Goal: Communication & Community: Share content

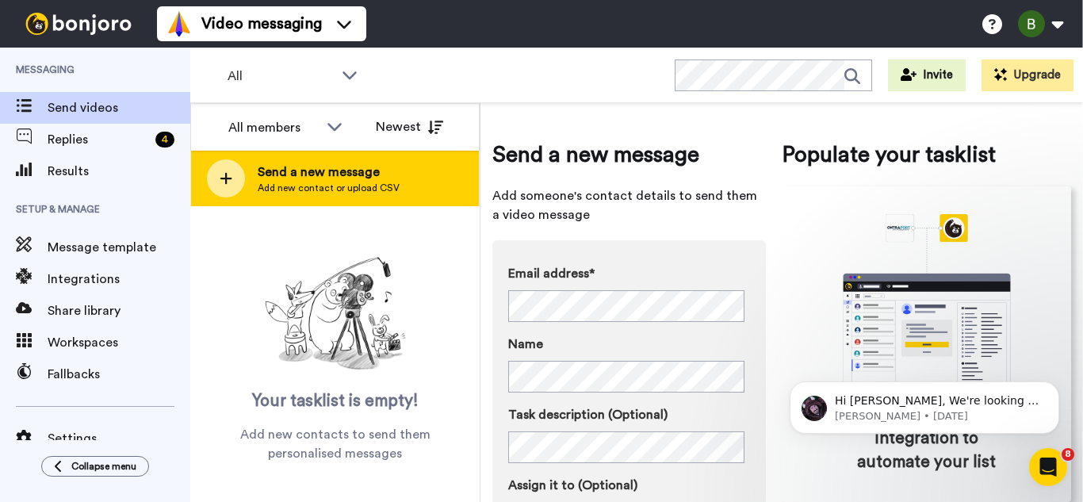
click at [233, 159] on div "Send a new message Add new contact or upload CSV" at bounding box center [335, 179] width 288 height 56
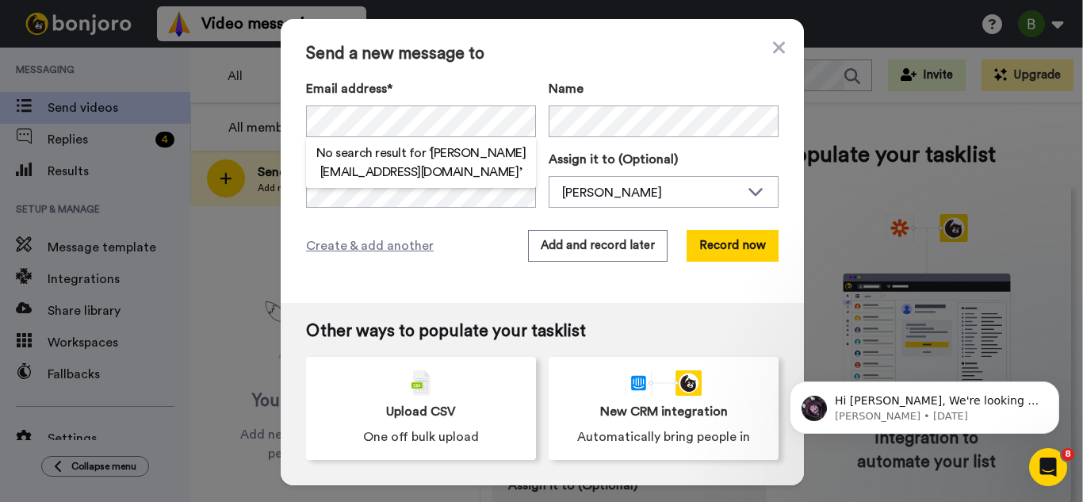
click at [469, 171] on h2 "No search result for ‘ [PERSON_NAME][EMAIL_ADDRESS][DOMAIN_NAME] ’" at bounding box center [421, 163] width 230 height 38
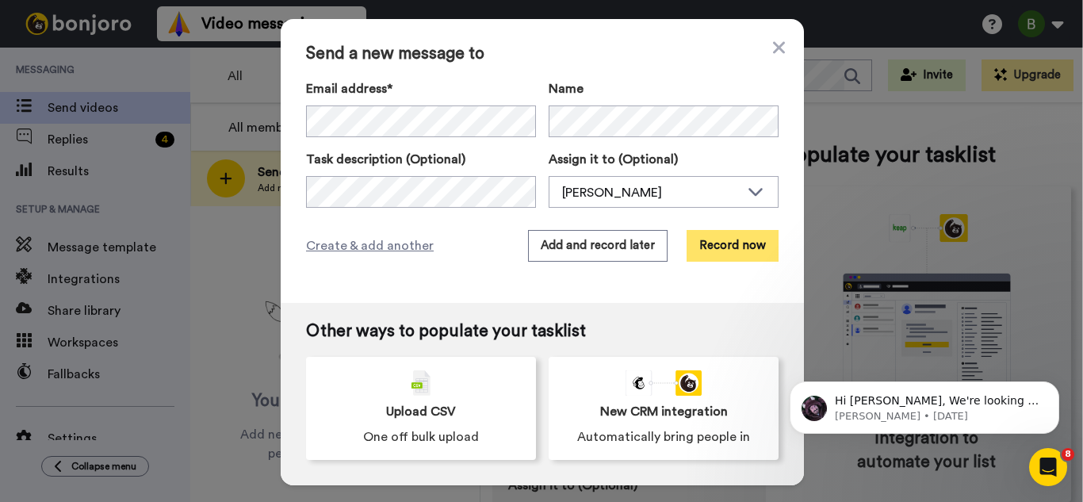
click at [732, 257] on button "Record now" at bounding box center [733, 246] width 92 height 32
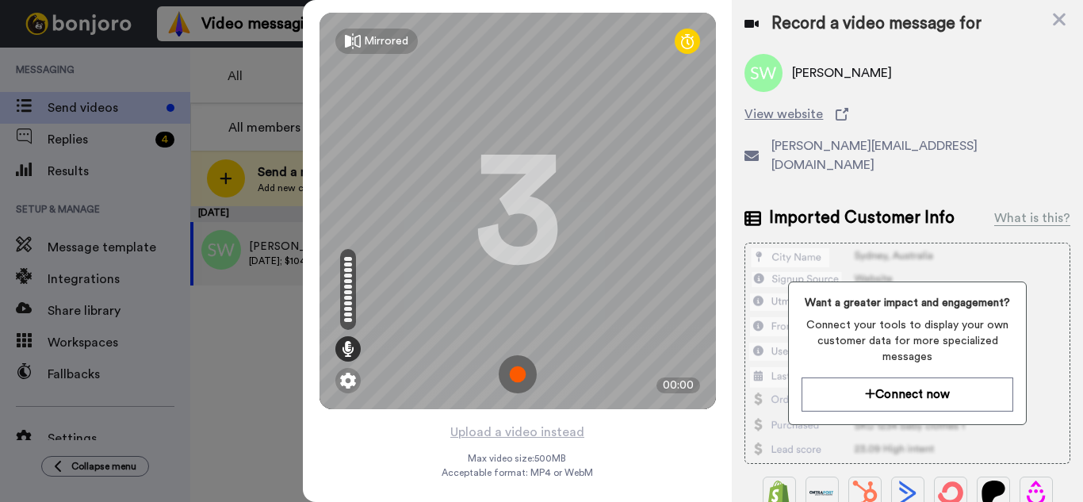
click at [519, 385] on img at bounding box center [518, 374] width 38 height 38
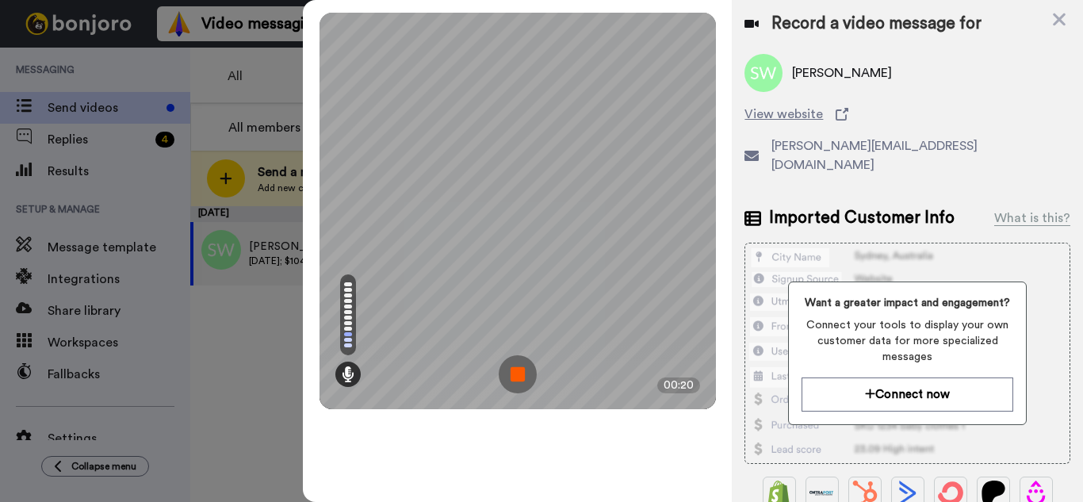
click at [519, 385] on img at bounding box center [518, 374] width 38 height 38
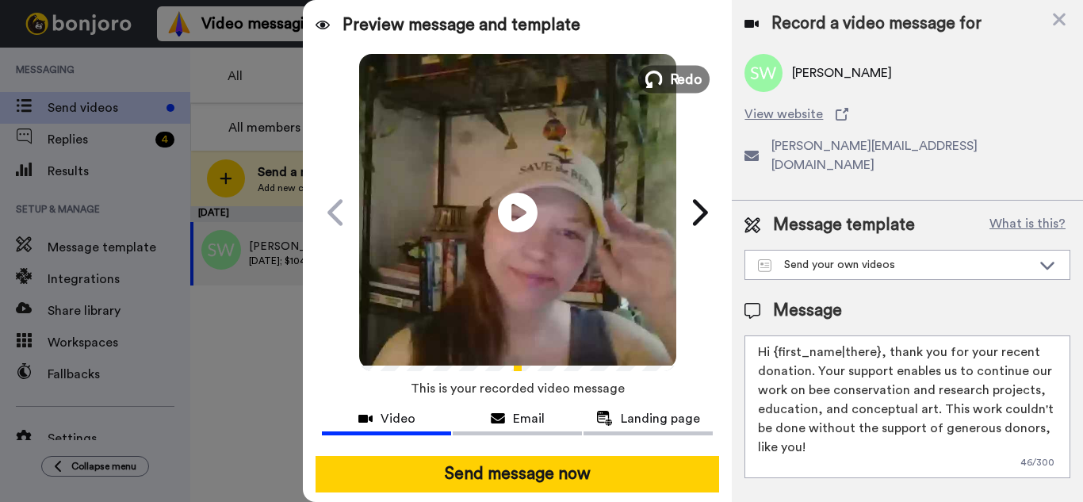
click at [671, 79] on span "Redo" at bounding box center [685, 78] width 33 height 21
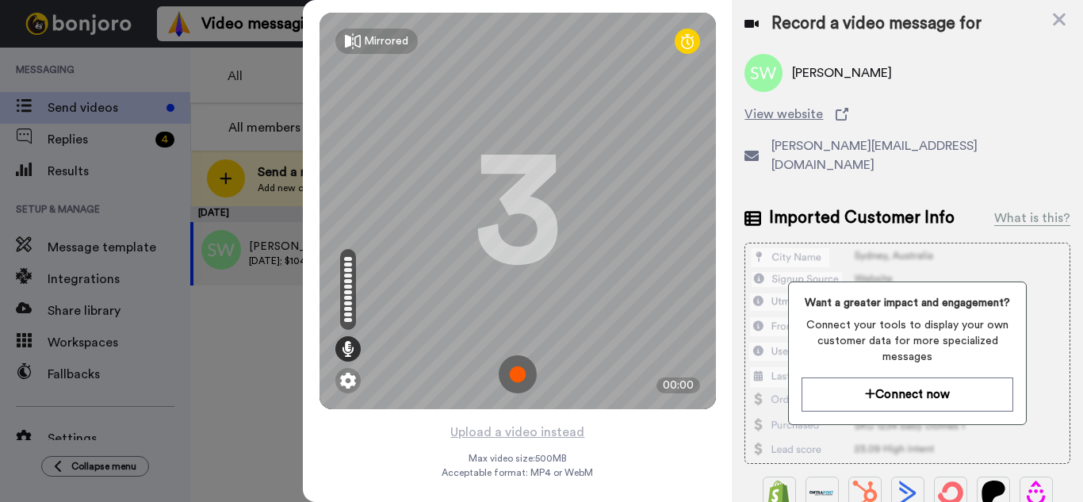
click at [524, 381] on img at bounding box center [518, 374] width 38 height 38
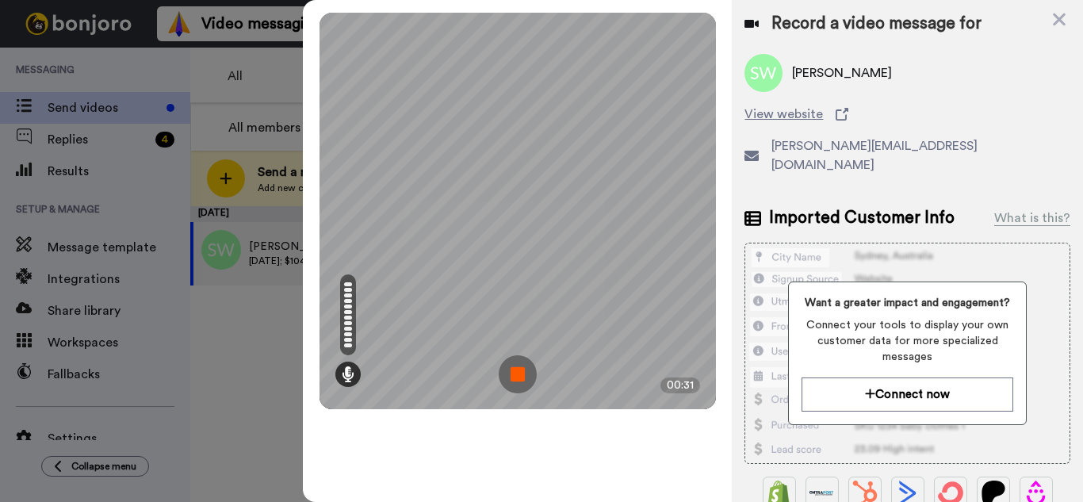
click at [522, 375] on img at bounding box center [518, 374] width 38 height 38
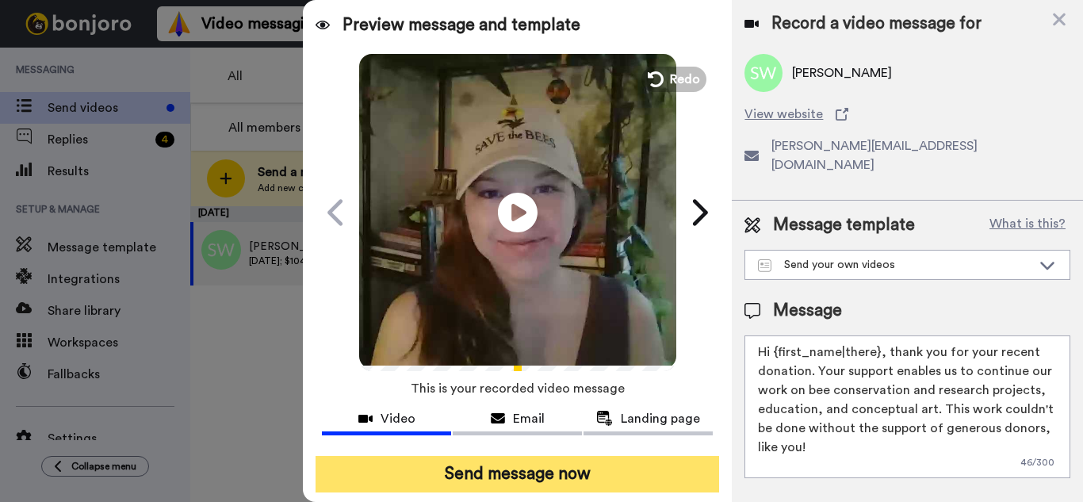
click at [550, 472] on button "Send message now" at bounding box center [518, 474] width 404 height 36
